Goal: Information Seeking & Learning: Learn about a topic

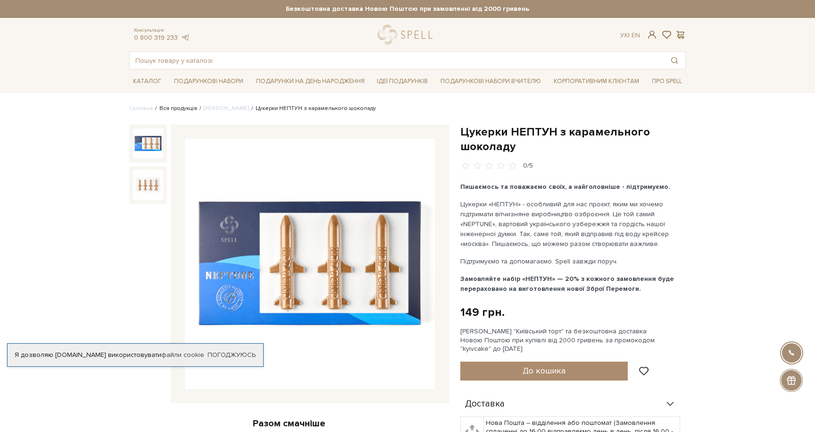
click at [177, 110] on link "Вся продукція" at bounding box center [178, 108] width 38 height 7
click at [317, 255] on img at bounding box center [310, 264] width 250 height 250
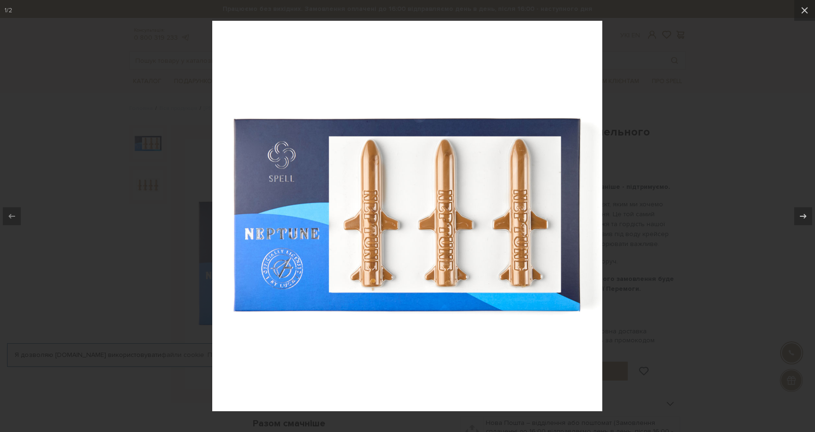
click at [521, 217] on img at bounding box center [407, 216] width 390 height 390
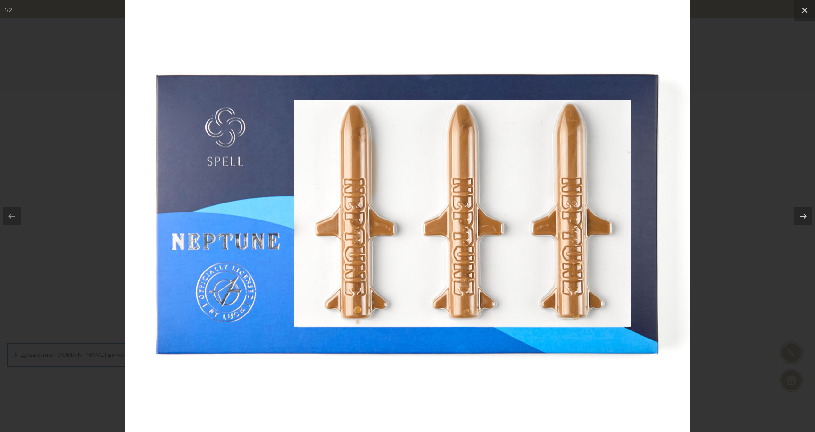
click at [673, 182] on img at bounding box center [408, 216] width 566 height 566
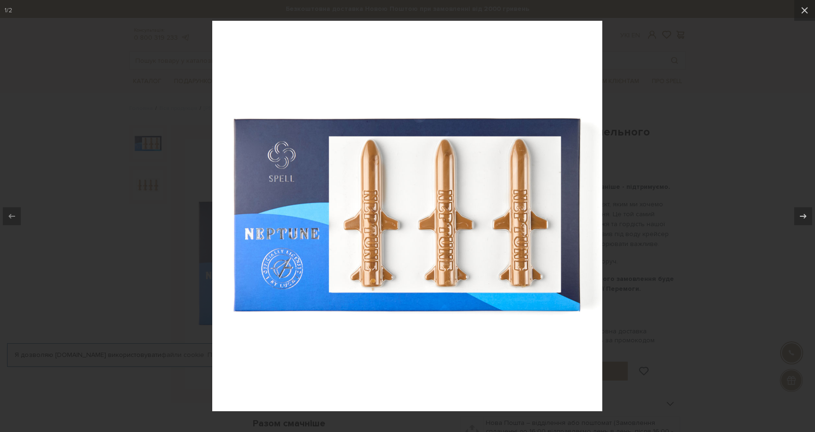
click at [681, 178] on div at bounding box center [407, 216] width 815 height 432
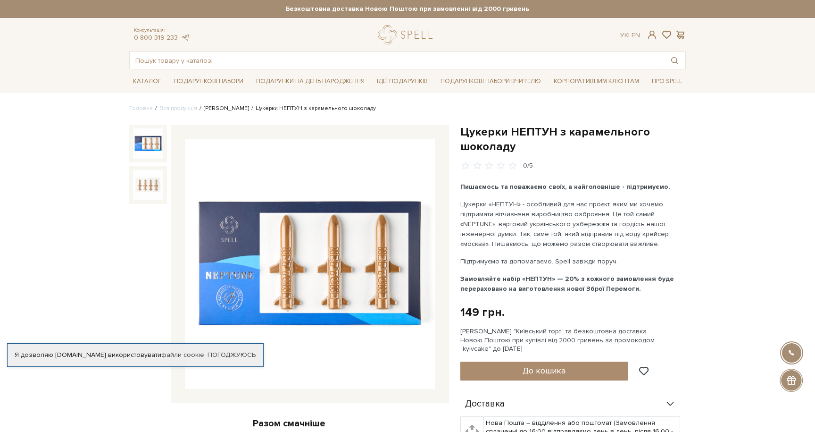
click at [215, 111] on link "[PERSON_NAME]" at bounding box center [226, 108] width 45 height 7
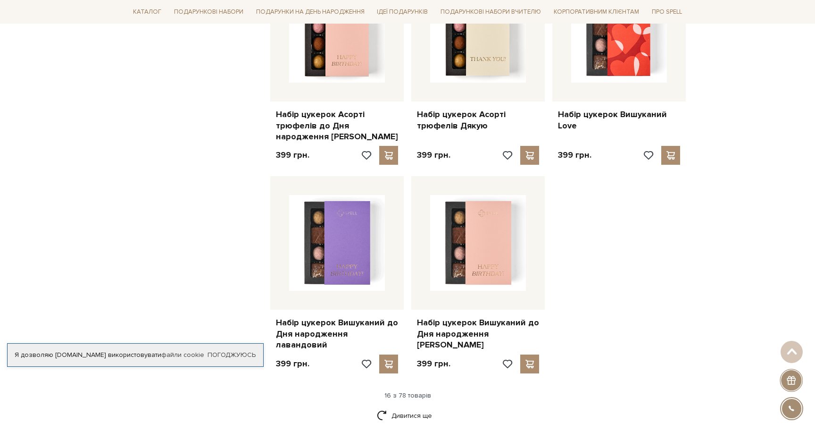
scroll to position [1142, 0]
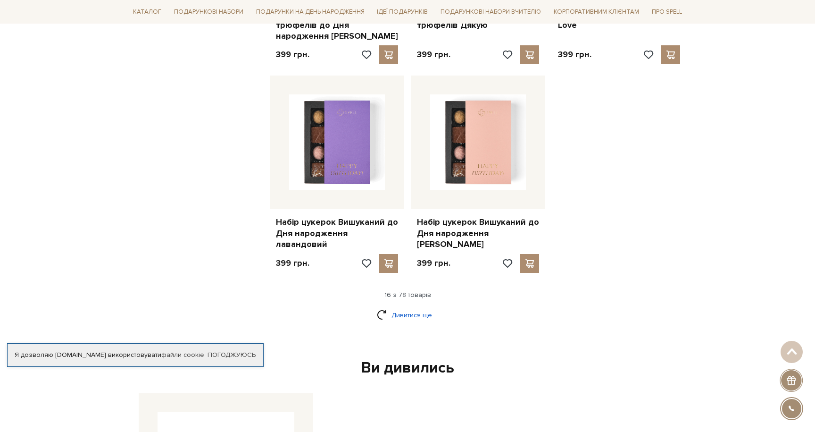
click at [406, 307] on link "Дивитися ще" at bounding box center [407, 315] width 61 height 17
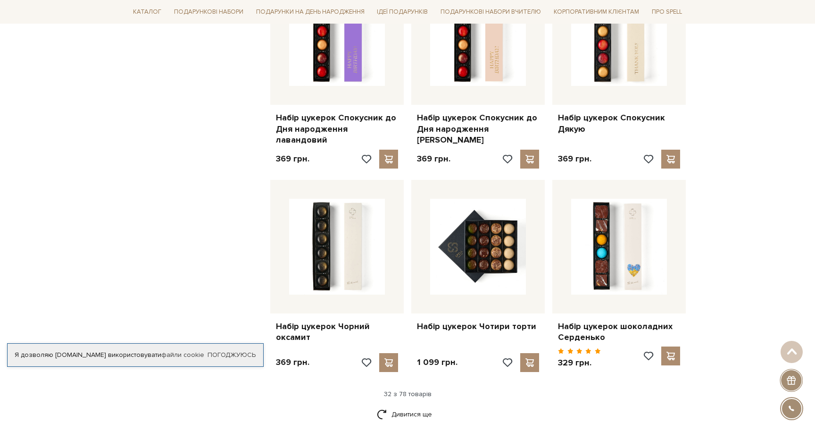
scroll to position [2045, 0]
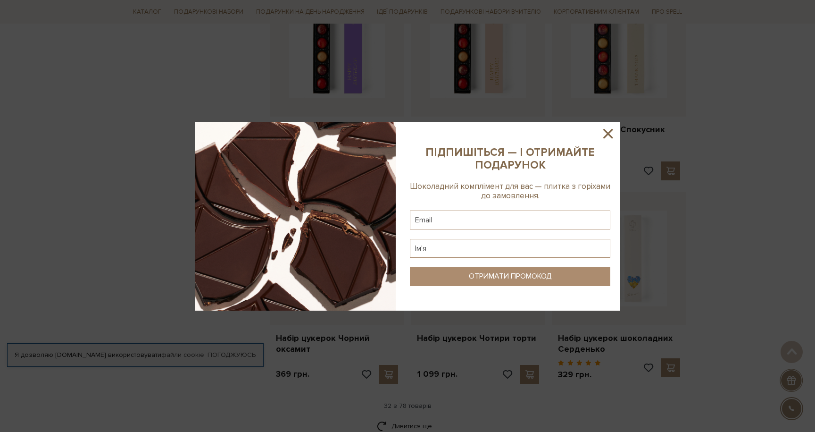
click at [608, 133] on icon at bounding box center [607, 133] width 9 height 9
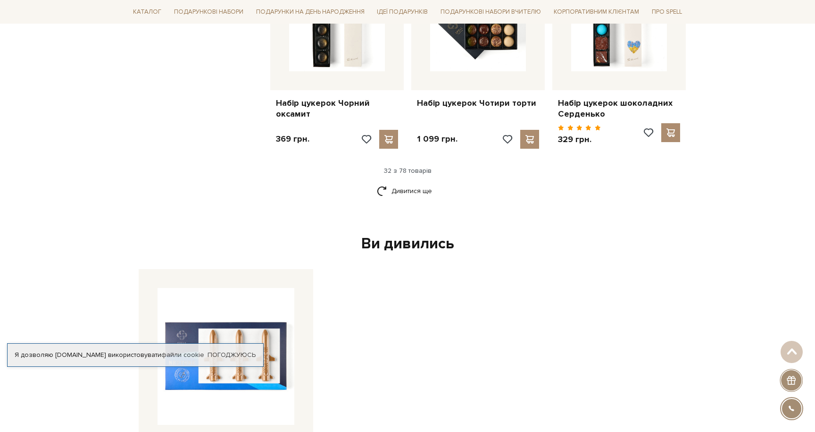
scroll to position [2281, 0]
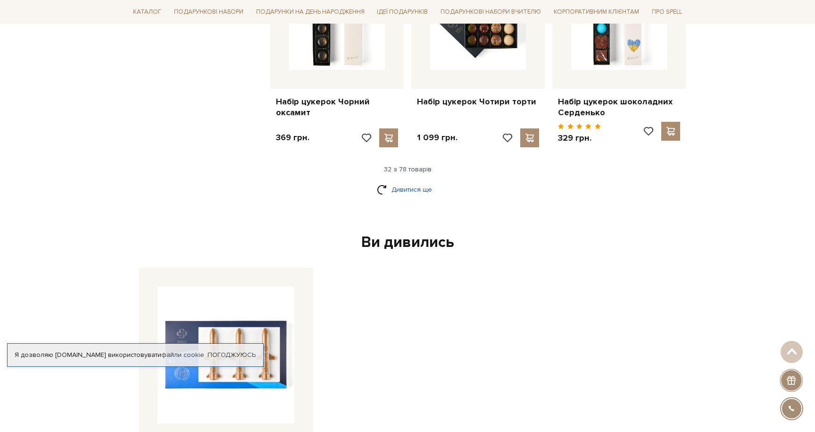
click at [419, 181] on link "Дивитися ще" at bounding box center [407, 189] width 61 height 17
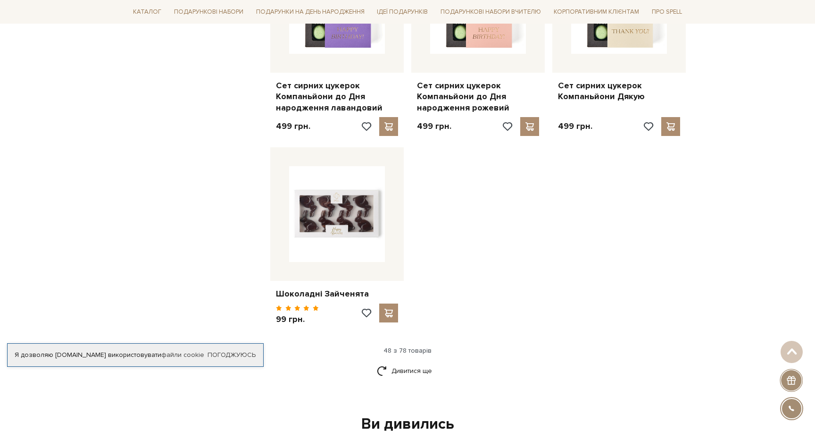
scroll to position [3330, 0]
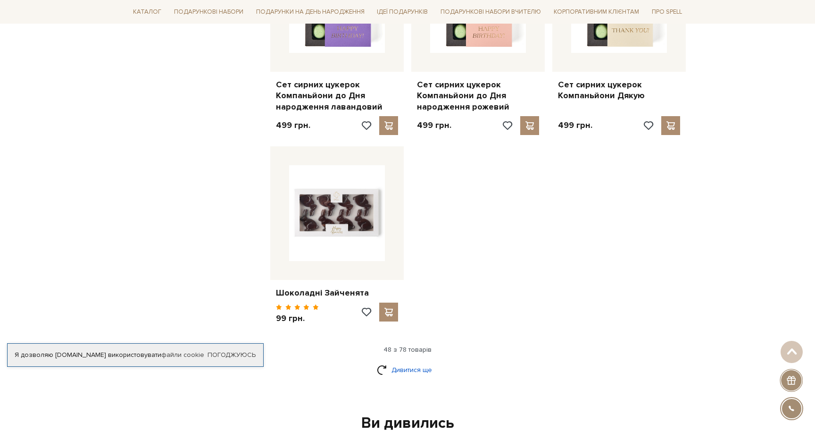
click at [420, 361] on link "Дивитися ще" at bounding box center [407, 369] width 61 height 17
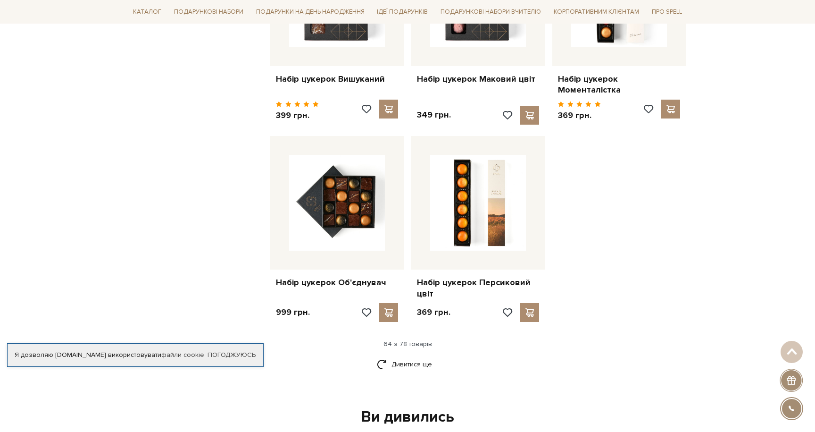
scroll to position [4376, 0]
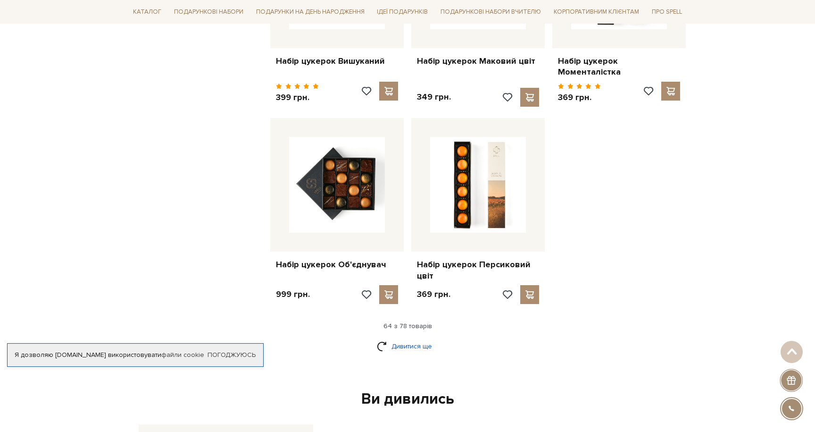
click at [419, 338] on link "Дивитися ще" at bounding box center [407, 346] width 61 height 17
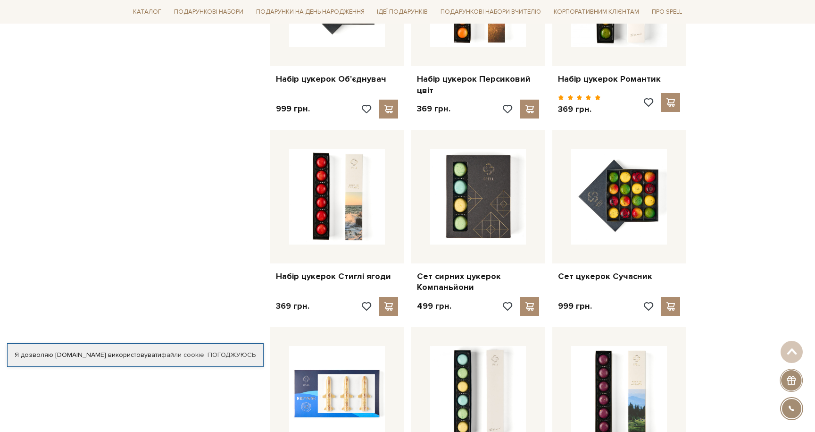
scroll to position [4563, 0]
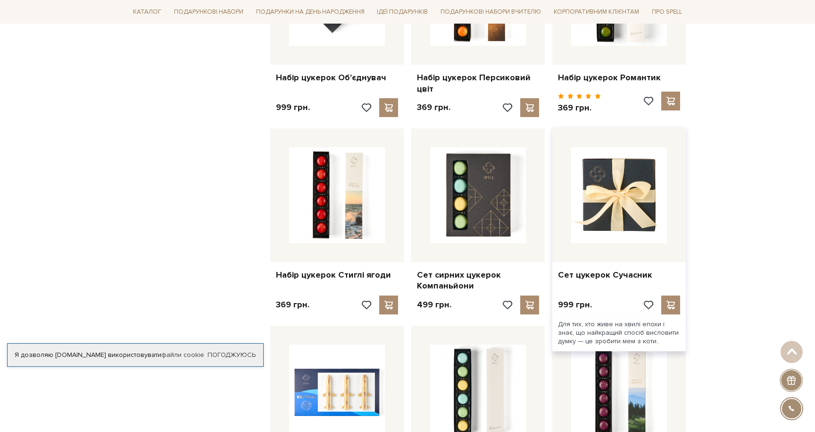
click at [660, 191] on img at bounding box center [619, 195] width 96 height 96
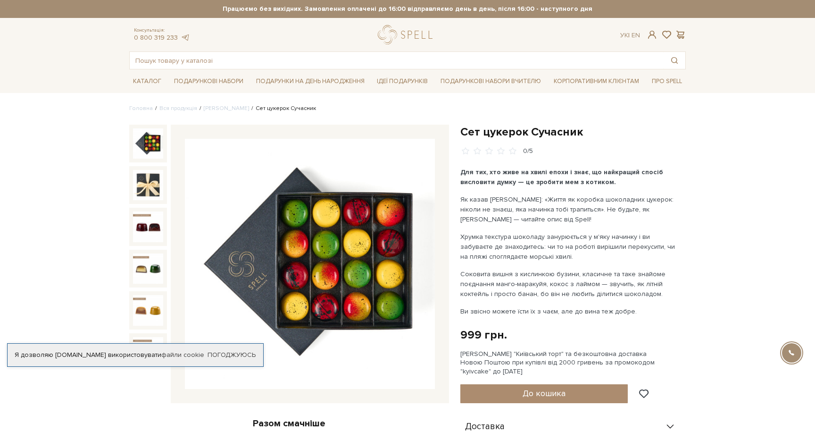
click at [348, 266] on img at bounding box center [310, 264] width 250 height 250
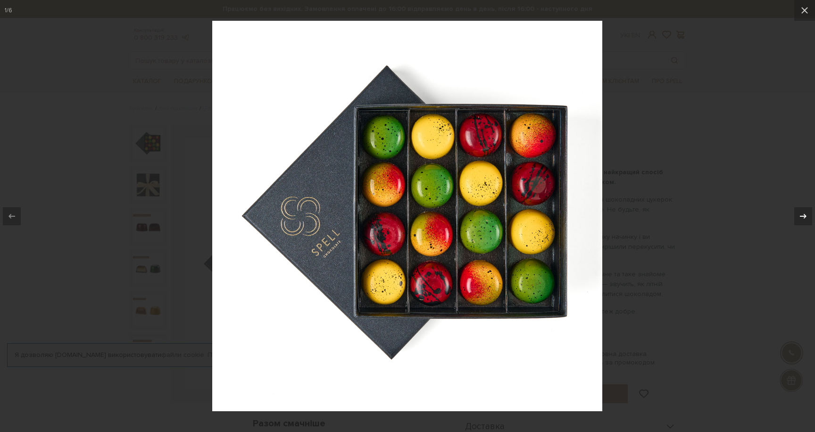
click at [799, 212] on icon at bounding box center [803, 215] width 11 height 11
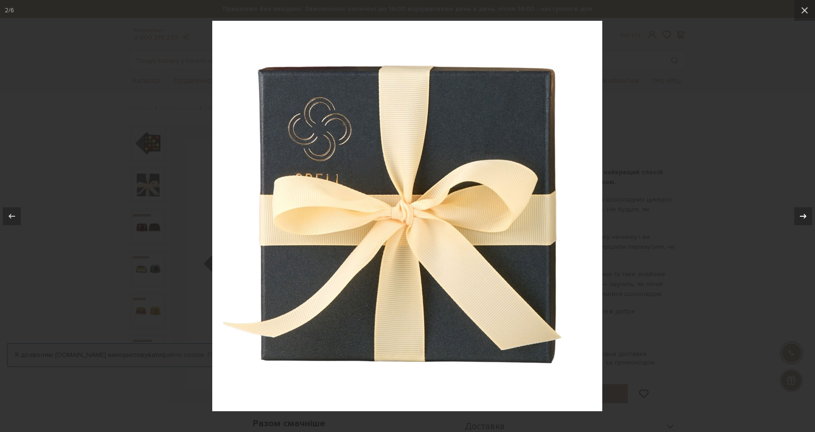
click at [799, 212] on icon at bounding box center [803, 215] width 11 height 11
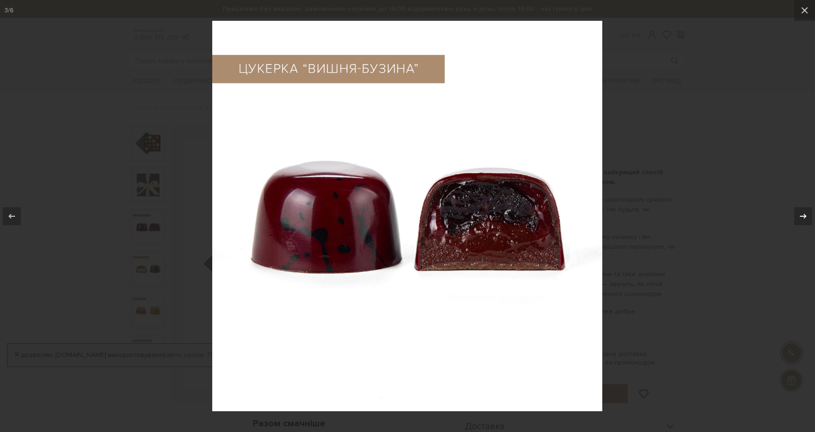
click at [799, 212] on icon at bounding box center [803, 215] width 11 height 11
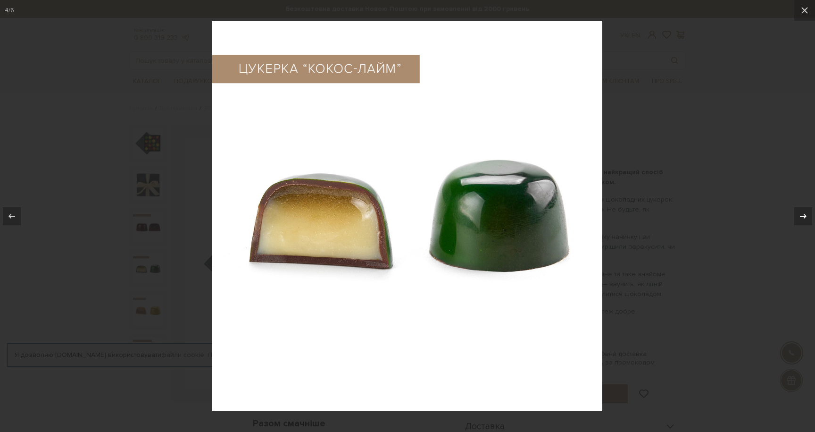
click at [799, 212] on icon at bounding box center [803, 215] width 11 height 11
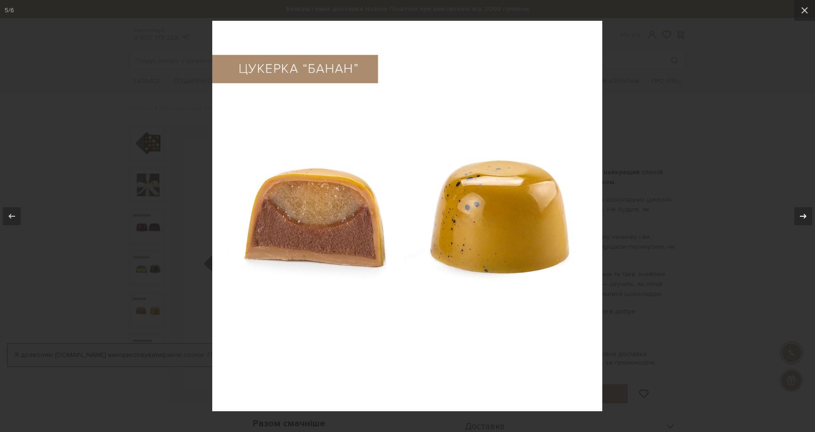
click at [799, 212] on icon at bounding box center [803, 215] width 11 height 11
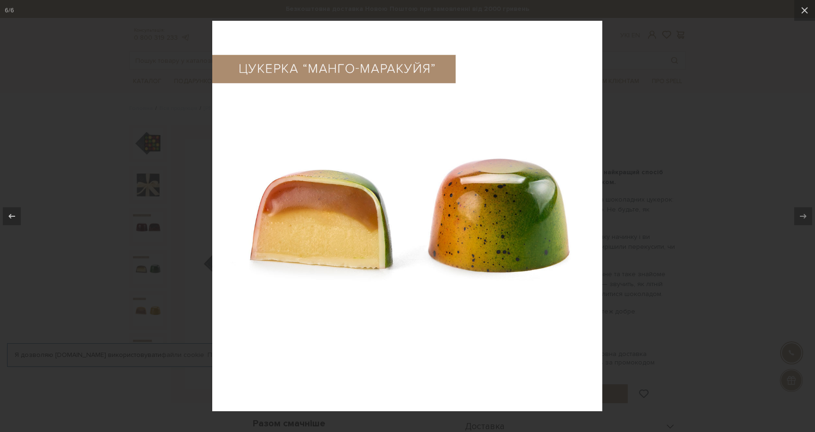
click at [717, 197] on div at bounding box center [407, 216] width 815 height 432
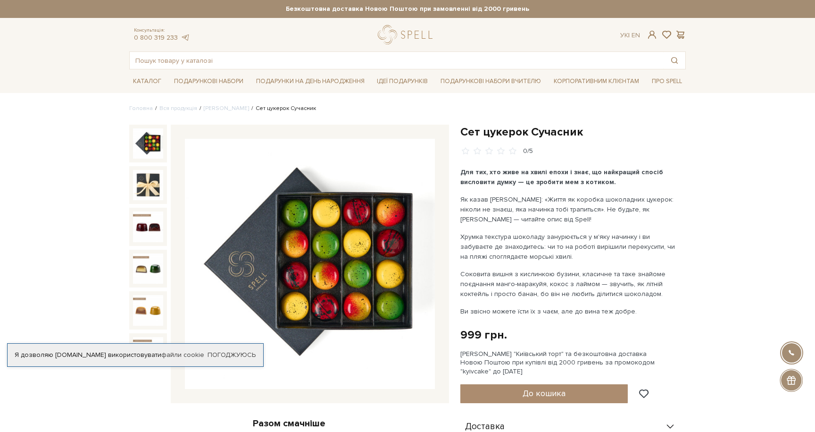
scroll to position [22, 0]
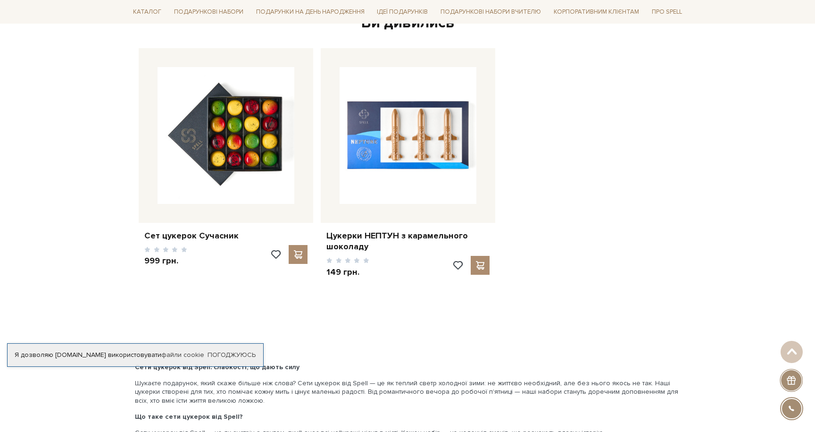
scroll to position [1499, 0]
